Goal: Answer question/provide support: Share knowledge or assist other users

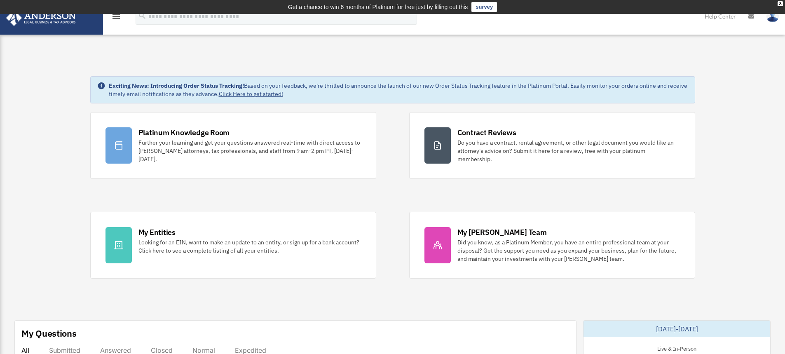
scroll to position [234, 0]
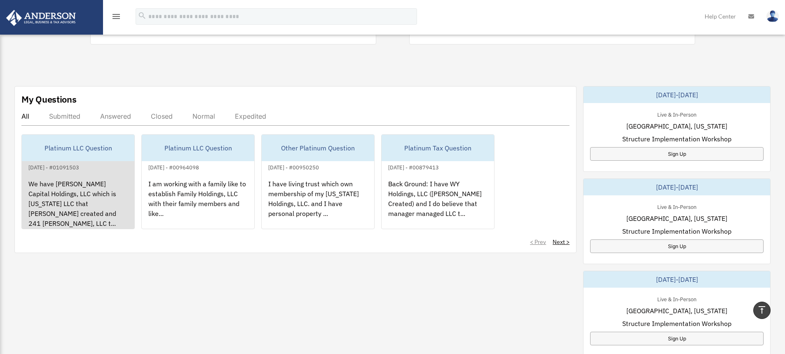
click at [41, 183] on div "We have [PERSON_NAME] Capital Holdings, LLC which is [US_STATE] LLC that [PERSO…" at bounding box center [78, 204] width 113 height 64
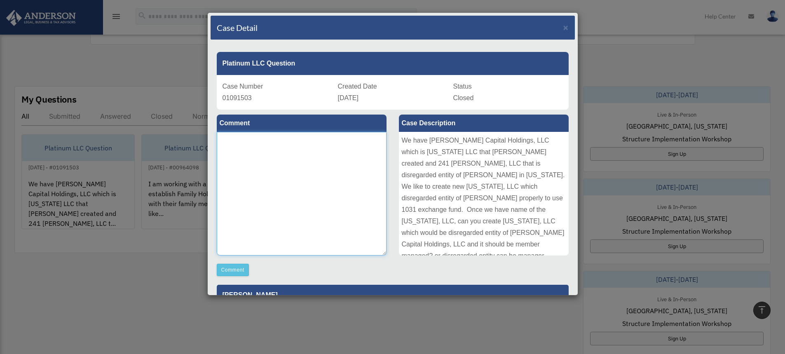
click at [263, 153] on textarea at bounding box center [302, 194] width 170 height 124
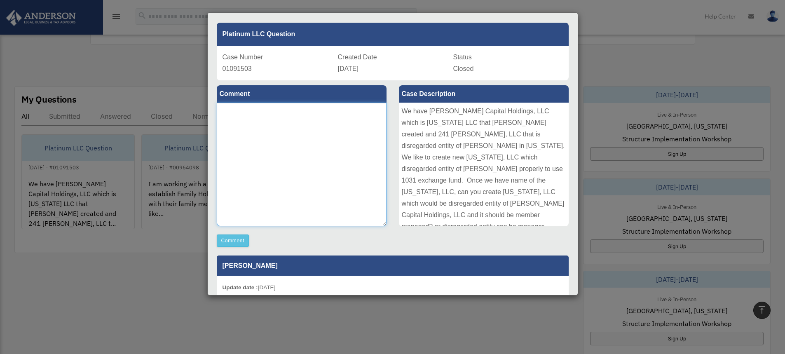
scroll to position [24, 0]
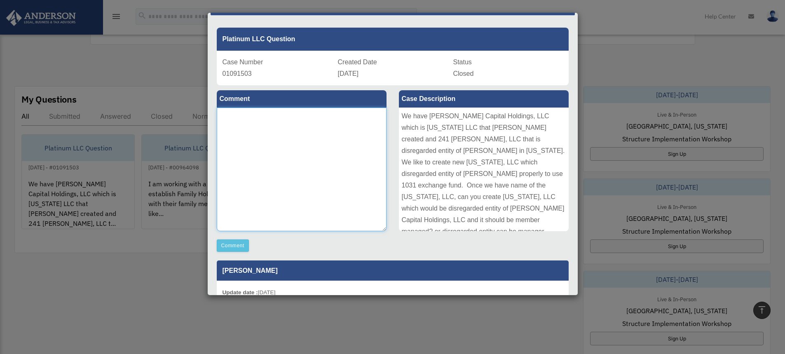
type textarea "*"
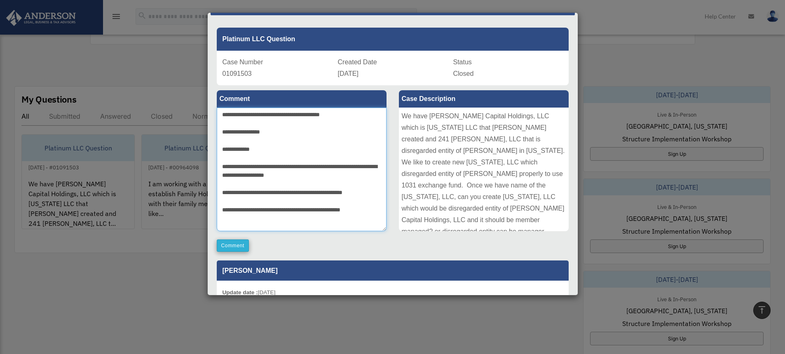
type textarea "**********"
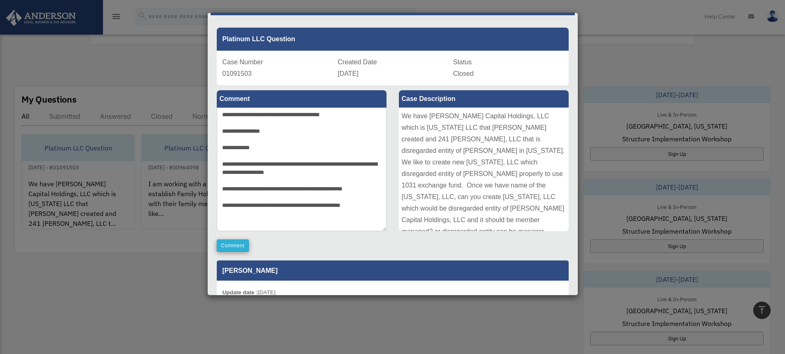
click at [237, 250] on button "Comment" at bounding box center [233, 246] width 33 height 12
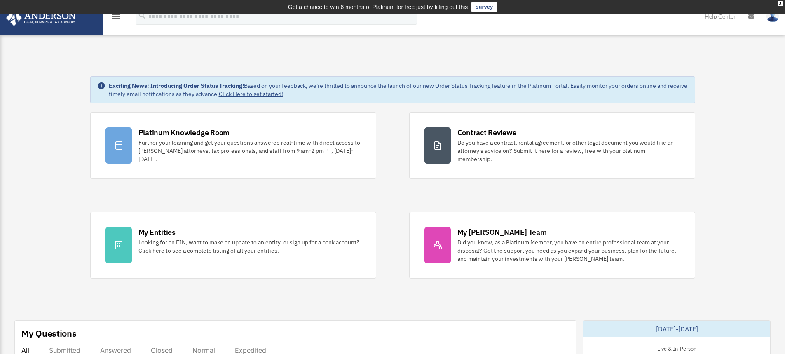
scroll to position [0, 0]
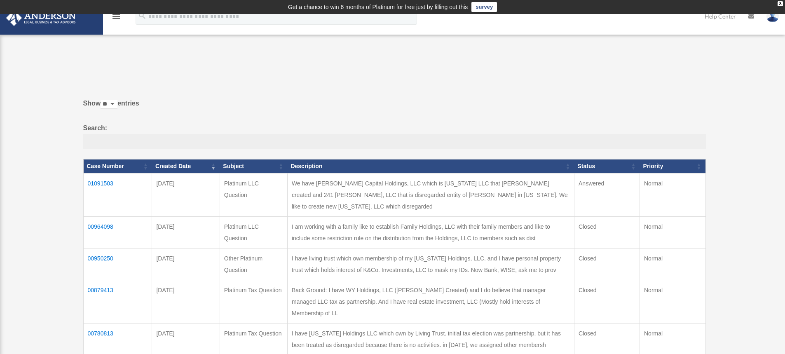
click at [98, 190] on td "01091503" at bounding box center [117, 194] width 69 height 43
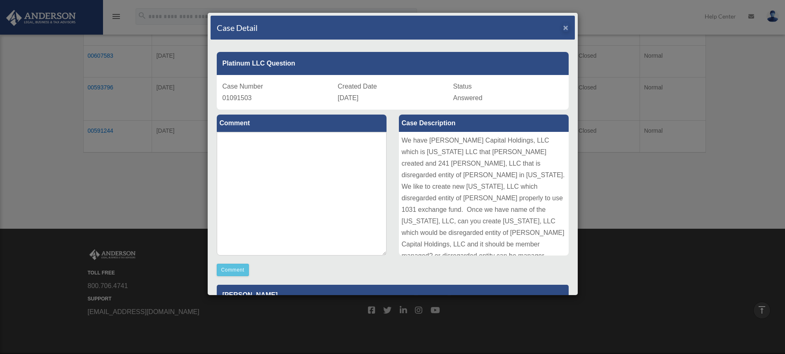
click at [565, 26] on span "×" at bounding box center [566, 27] width 5 height 9
